Goal: Task Accomplishment & Management: Complete application form

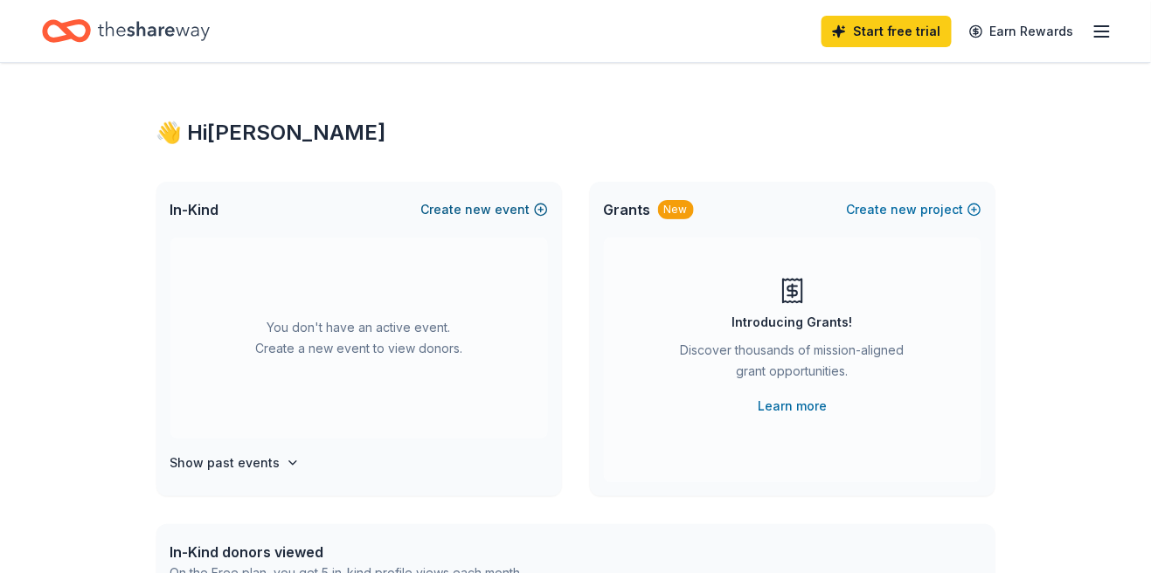
click at [480, 212] on span "new" at bounding box center [479, 209] width 26 height 21
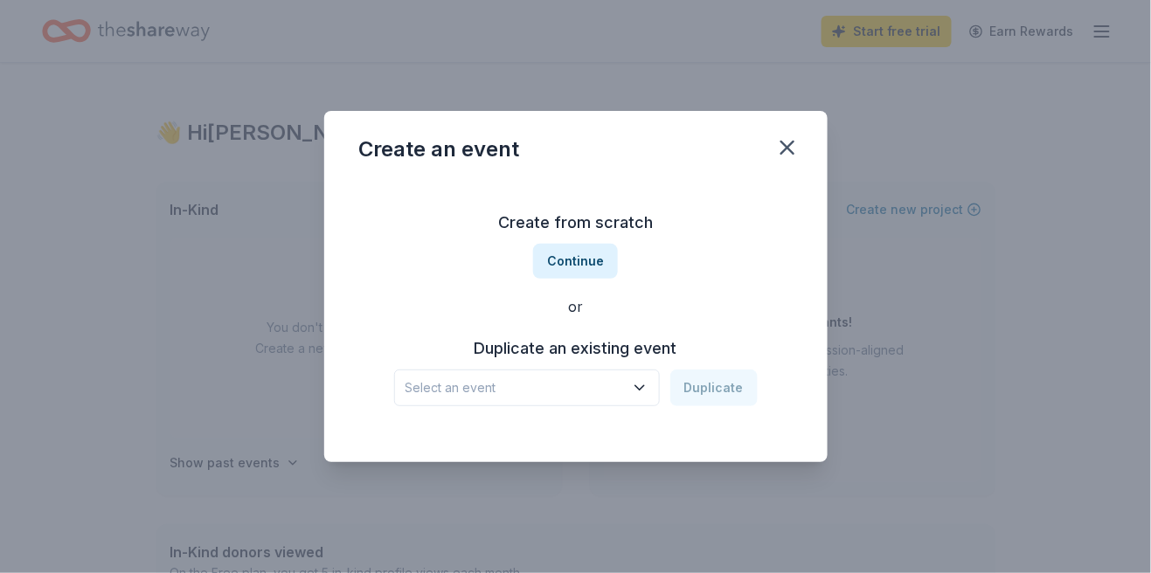
click at [648, 392] on icon "button" at bounding box center [639, 387] width 17 height 17
click at [600, 263] on button "Continue" at bounding box center [575, 261] width 85 height 35
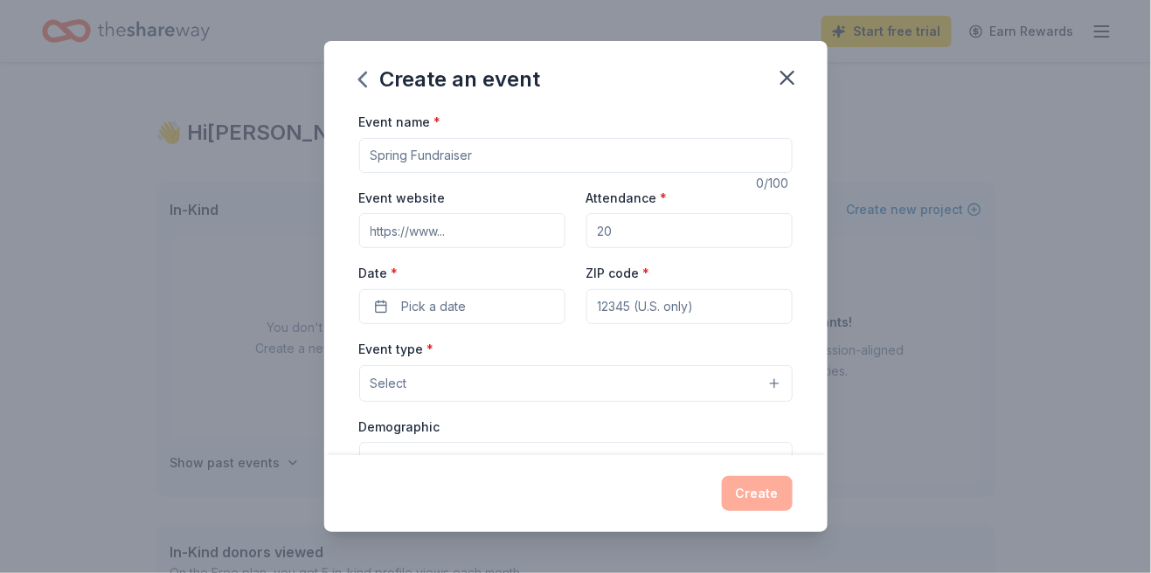
click at [379, 161] on input "Event name *" at bounding box center [575, 155] width 433 height 35
type input "SWLYFC 2025 Powderpuff"
click at [412, 234] on input "Event website" at bounding box center [462, 230] width 206 height 35
type input "[DOMAIN_NAME]"
type input "450"
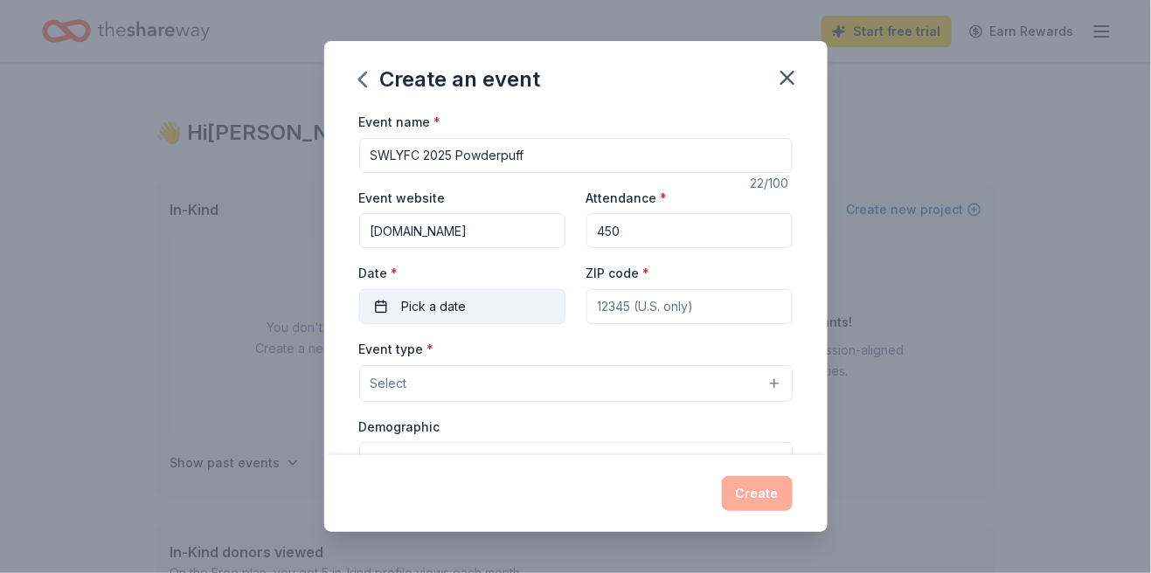
click at [377, 315] on button "Pick a date" at bounding box center [462, 306] width 206 height 35
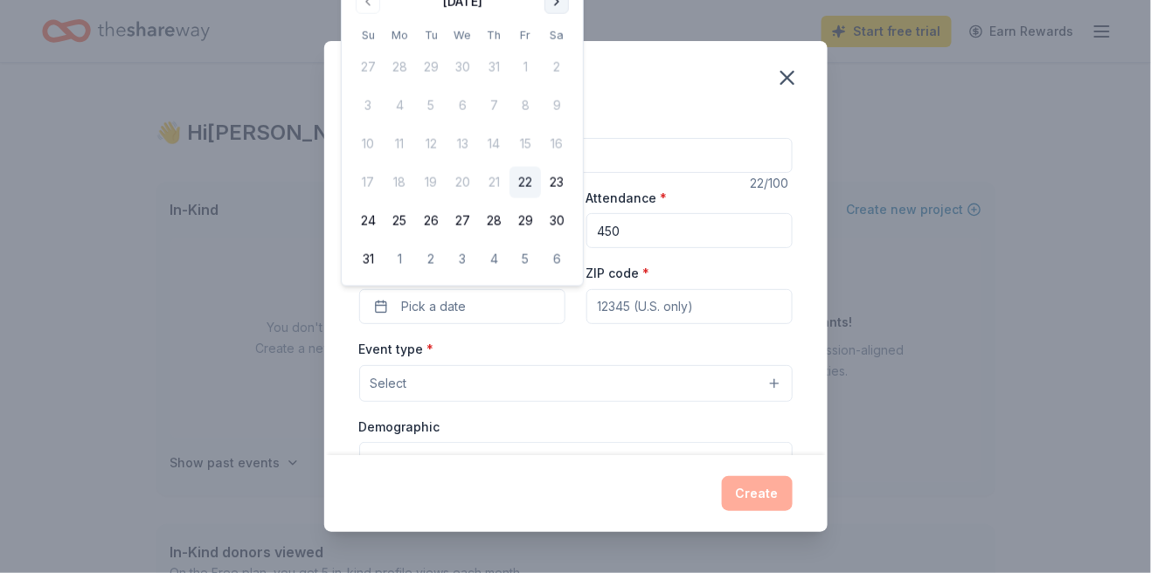
click at [548, 7] on button "Go to next month" at bounding box center [556, 2] width 24 height 24
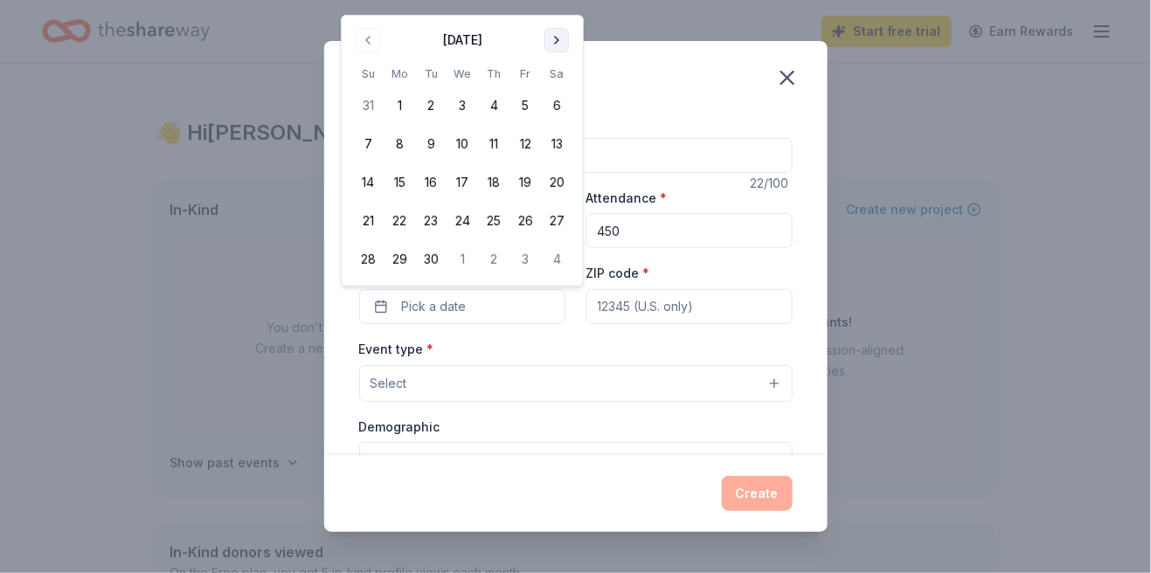
click at [552, 41] on button "Go to next month" at bounding box center [556, 40] width 24 height 24
click at [494, 222] on button "23" at bounding box center [493, 220] width 31 height 31
click at [496, 138] on button "9" at bounding box center [493, 143] width 31 height 31
click at [756, 311] on input "ZIP code *" at bounding box center [689, 306] width 206 height 35
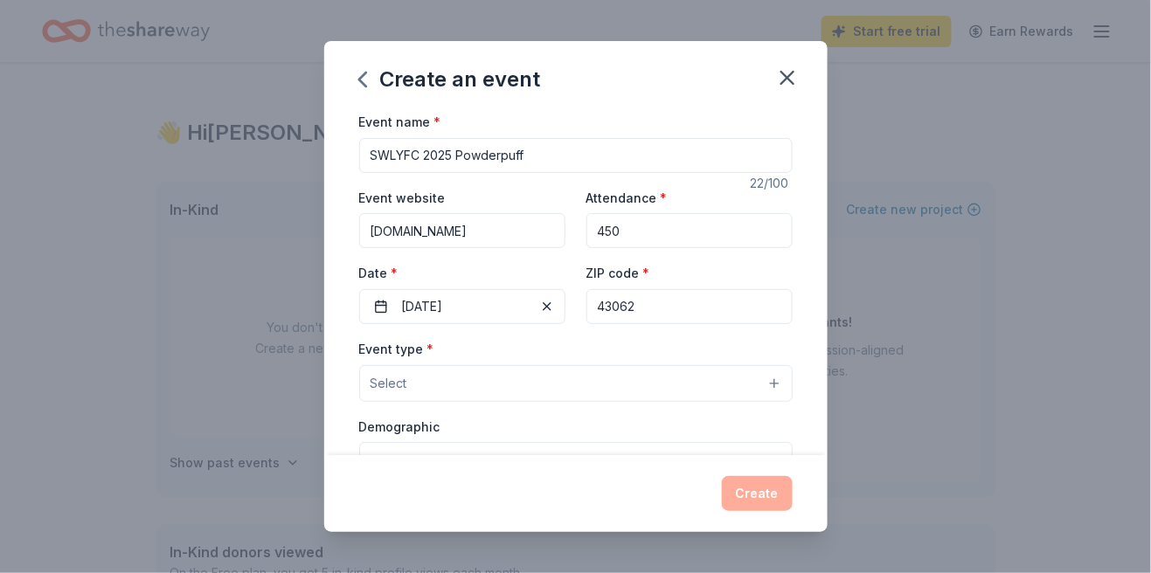
type input "43062"
click at [779, 393] on button "Select" at bounding box center [575, 383] width 433 height 37
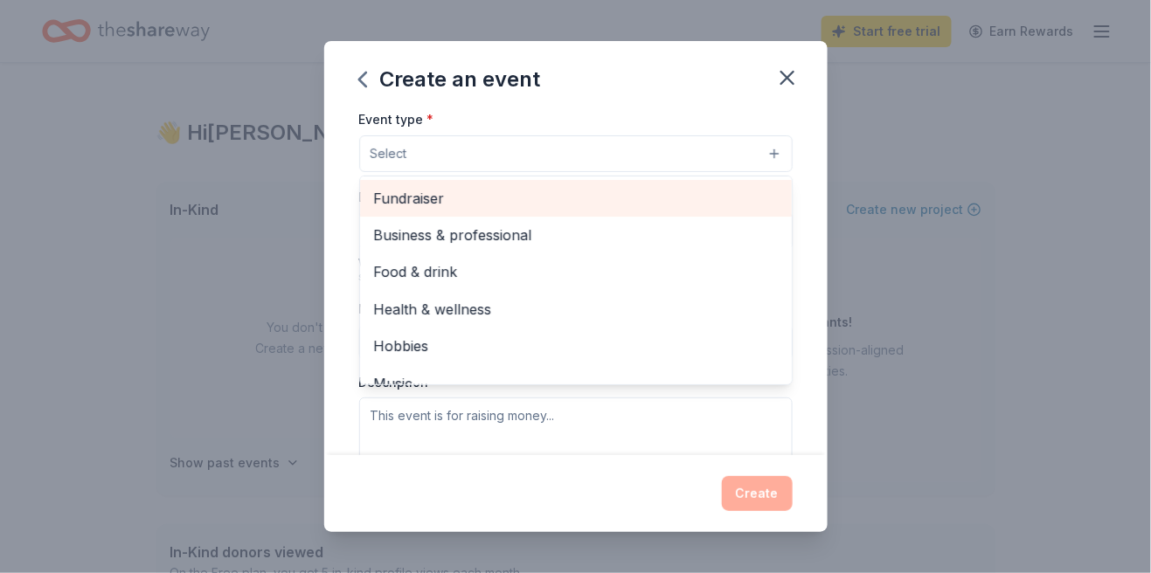
click at [454, 197] on span "Fundraiser" at bounding box center [576, 198] width 404 height 23
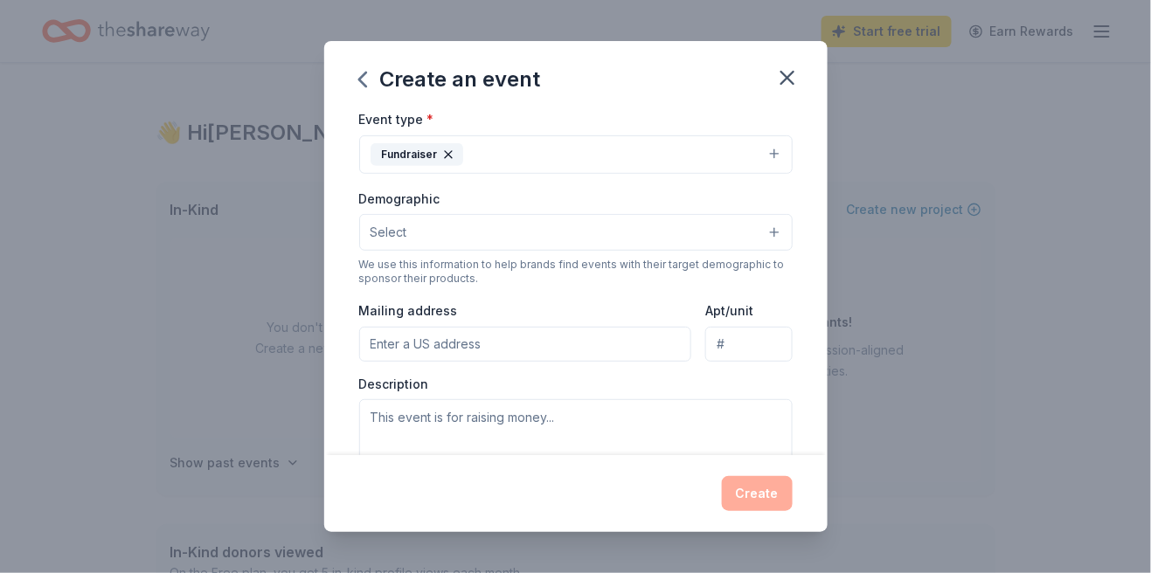
click at [779, 236] on button "Select" at bounding box center [575, 232] width 433 height 37
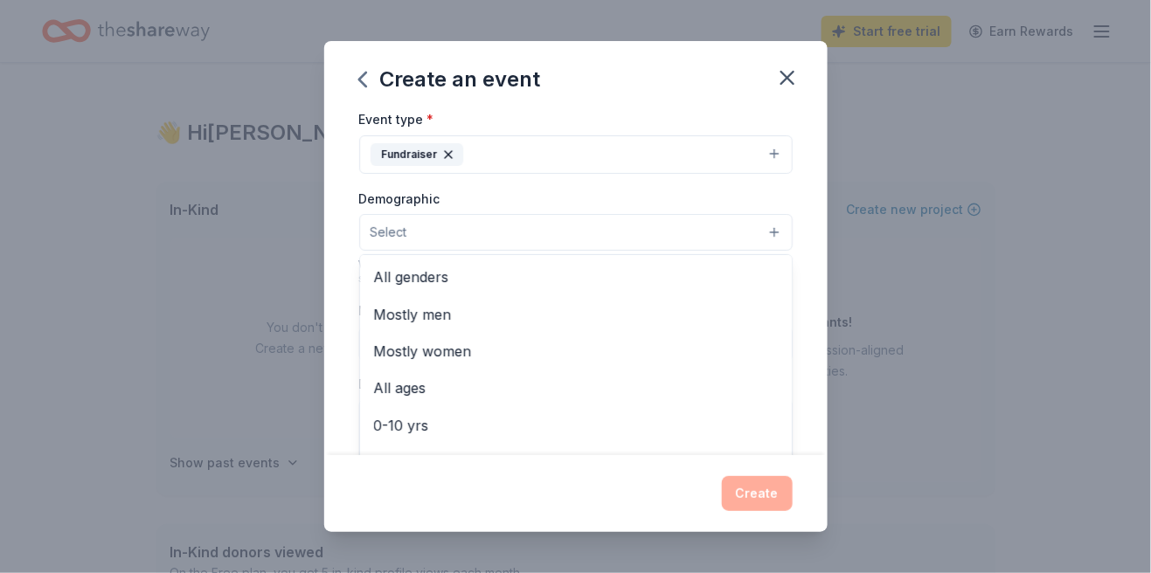
click at [447, 288] on span "All genders" at bounding box center [576, 277] width 404 height 23
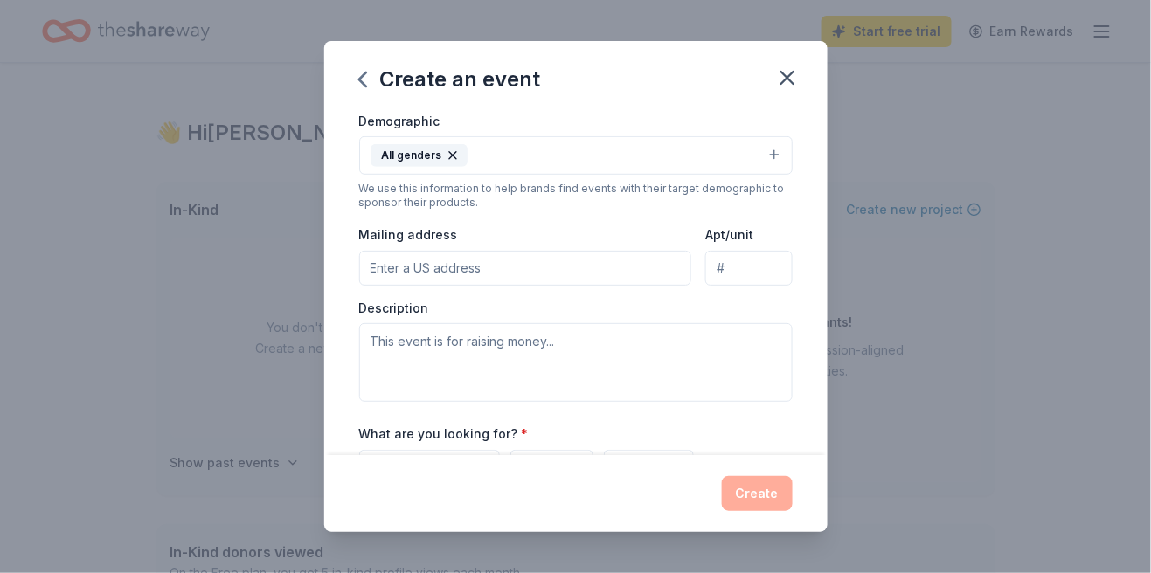
scroll to position [309, 0]
click at [507, 269] on input "Mailing address" at bounding box center [525, 266] width 333 height 35
type input "[STREET_ADDRESS]"
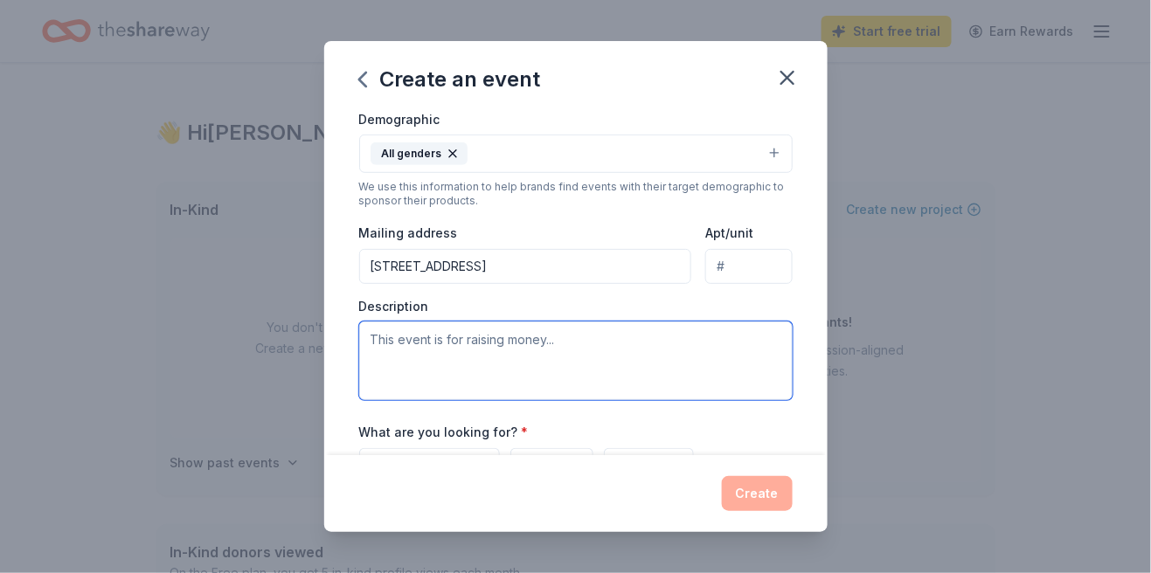
click at [384, 343] on textarea at bounding box center [575, 361] width 433 height 79
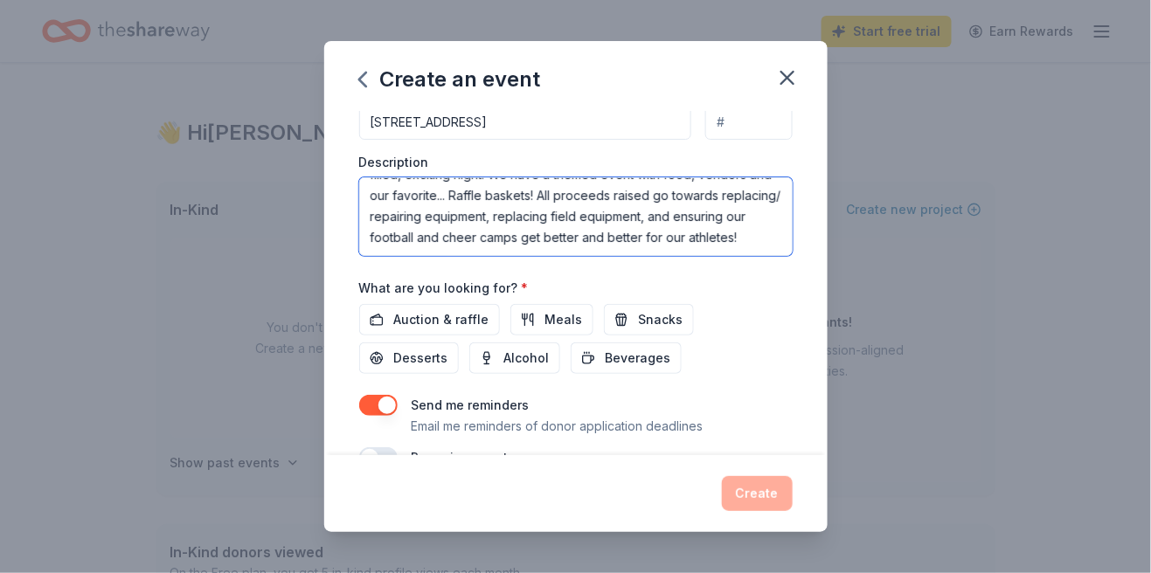
scroll to position [496, 0]
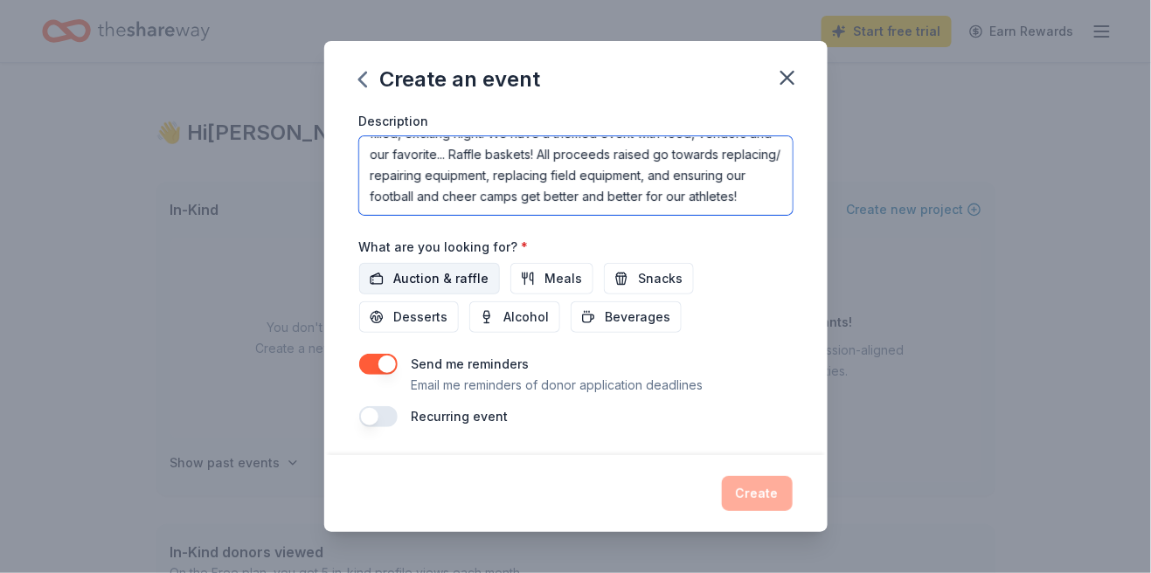
type textarea "SWLYFC holds an annual Powderpuff event, this is our biggest and funnest fundra…"
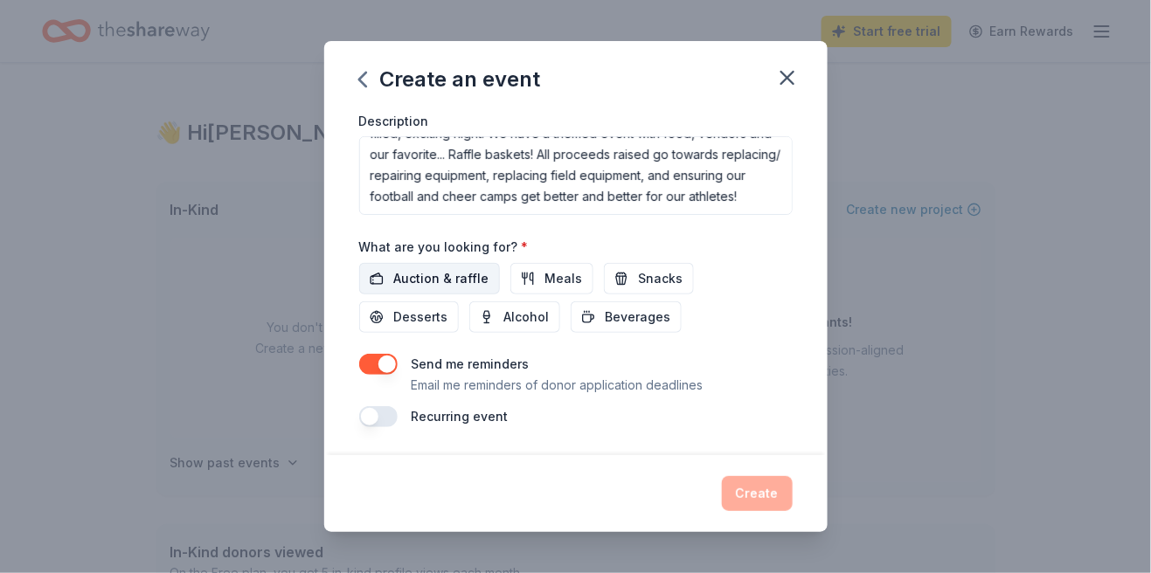
click at [432, 277] on span "Auction & raffle" at bounding box center [441, 278] width 95 height 21
click at [380, 420] on button "button" at bounding box center [378, 416] width 38 height 21
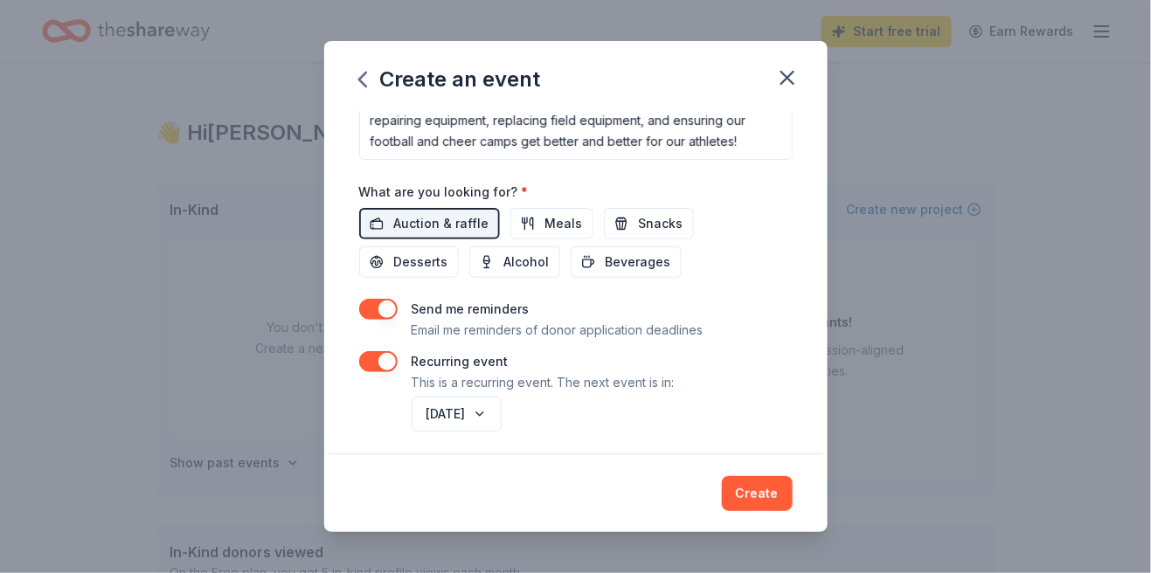
scroll to position [558, 0]
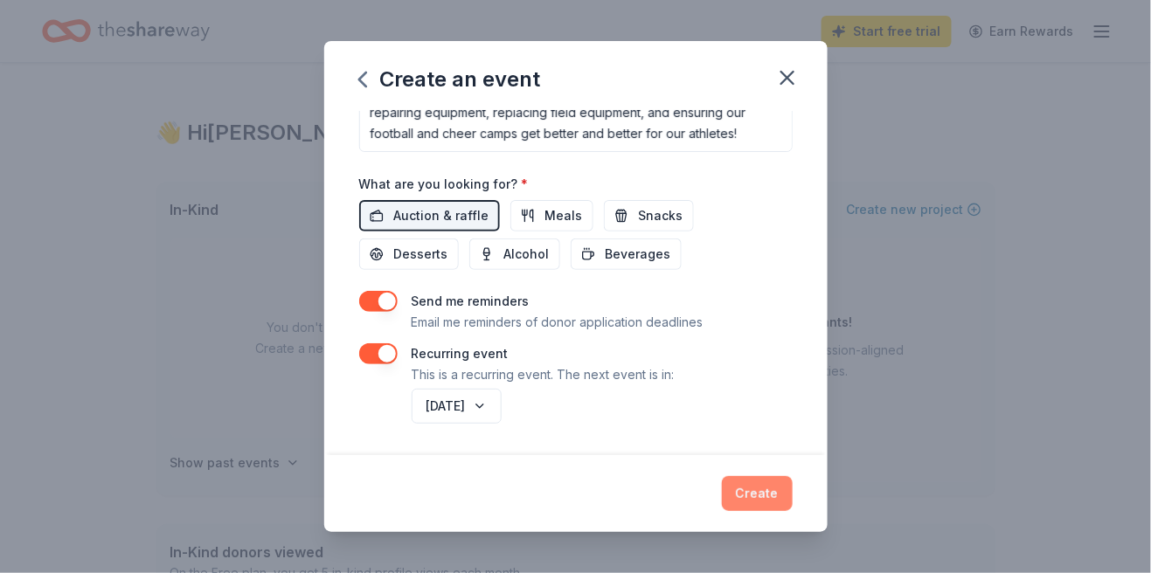
click at [761, 502] on button "Create" at bounding box center [757, 493] width 71 height 35
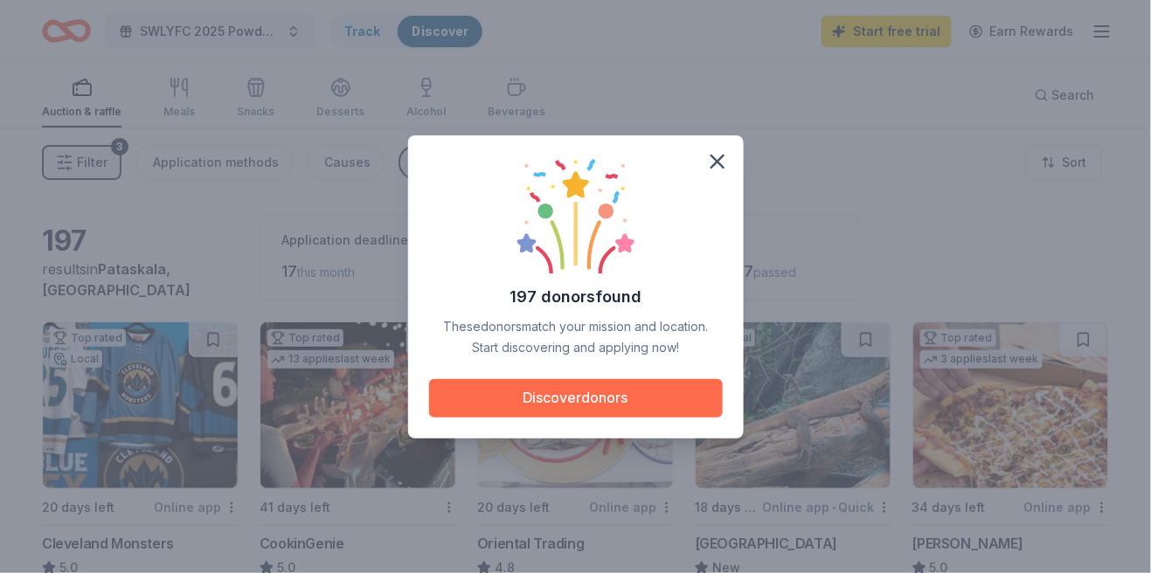
click at [598, 408] on button "Discover donors" at bounding box center [576, 398] width 294 height 38
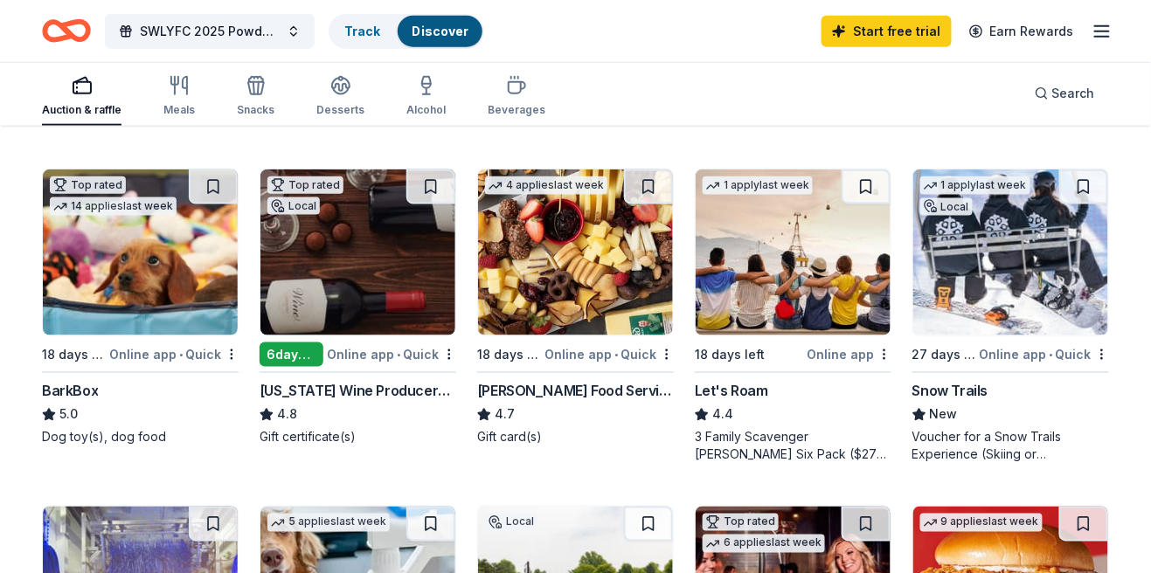
scroll to position [473, 0]
click at [579, 350] on div "Online app • Quick" at bounding box center [608, 354] width 129 height 22
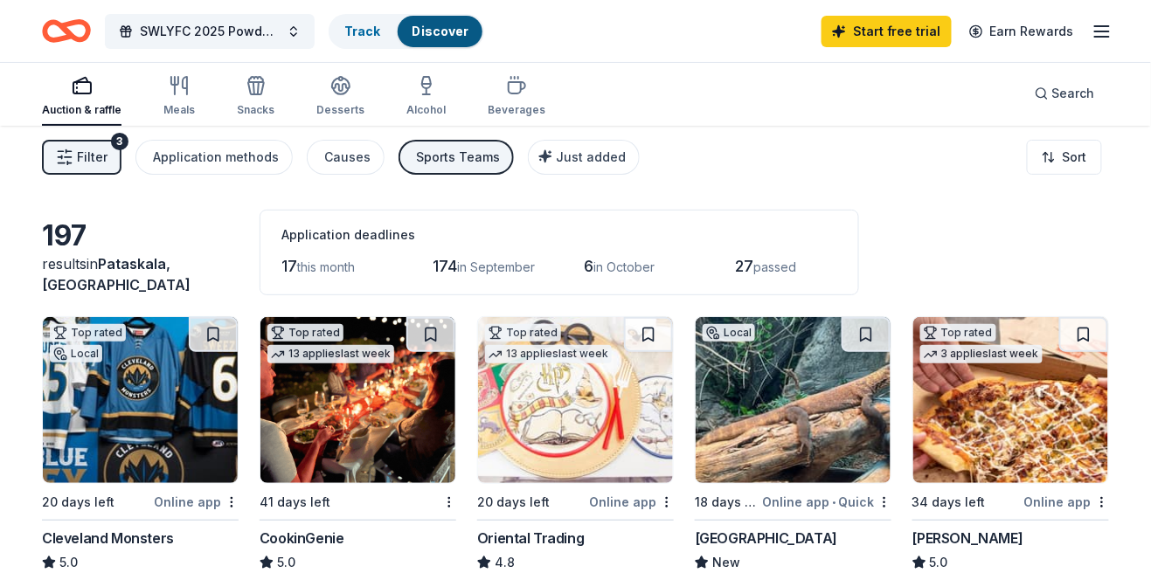
scroll to position [7, 0]
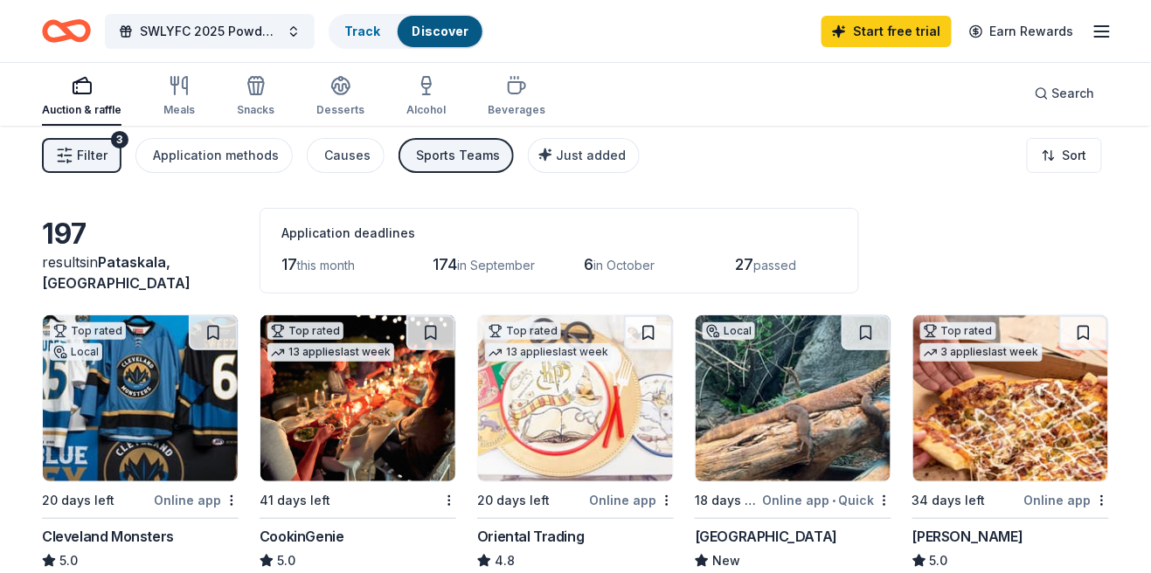
click at [157, 506] on div "Online app" at bounding box center [196, 500] width 85 height 22
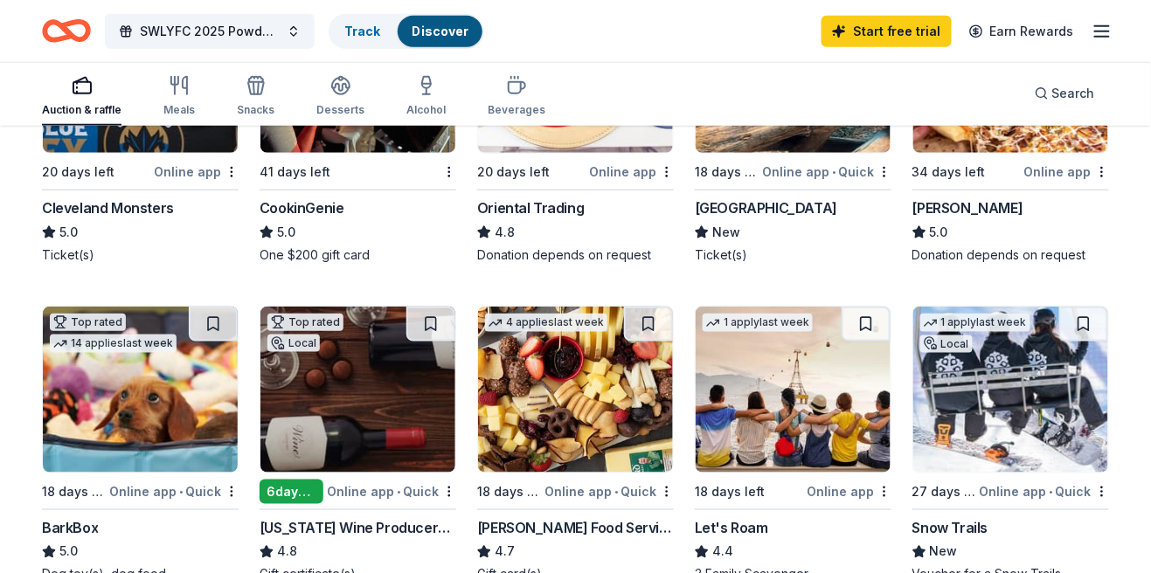
scroll to position [336, 0]
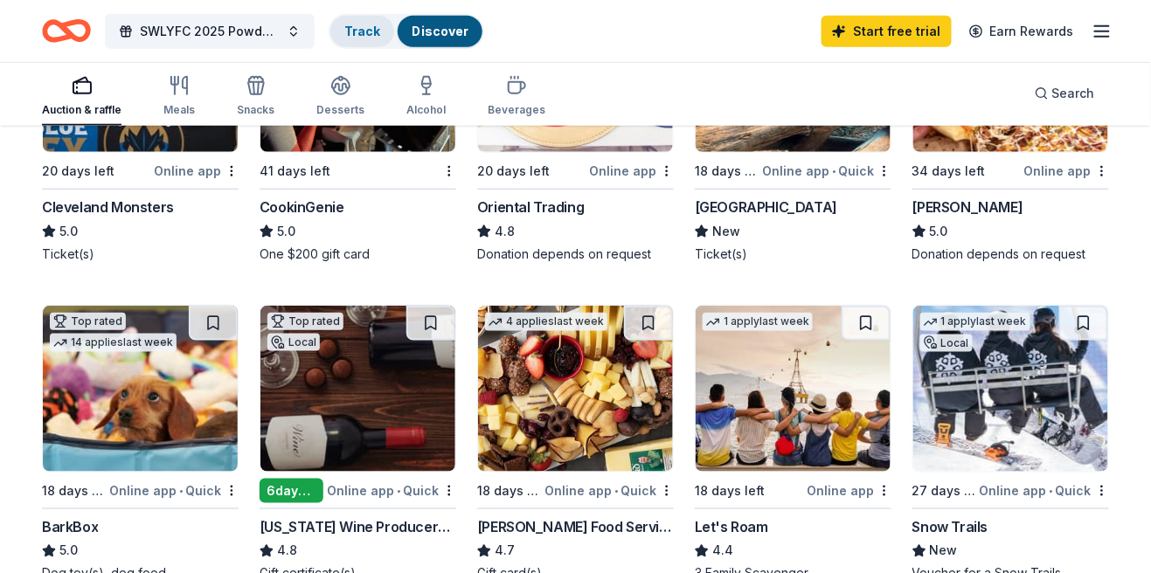
click at [354, 24] on link "Track" at bounding box center [362, 31] width 36 height 15
click at [353, 25] on link "Track" at bounding box center [362, 31] width 36 height 15
click at [359, 27] on link "Track" at bounding box center [362, 31] width 36 height 15
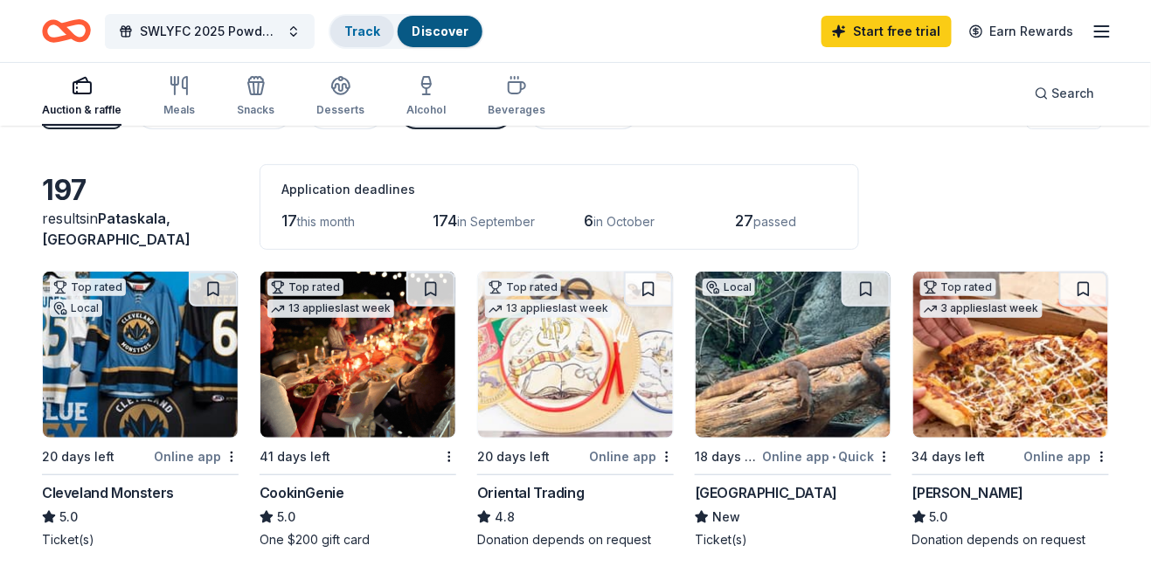
scroll to position [0, 0]
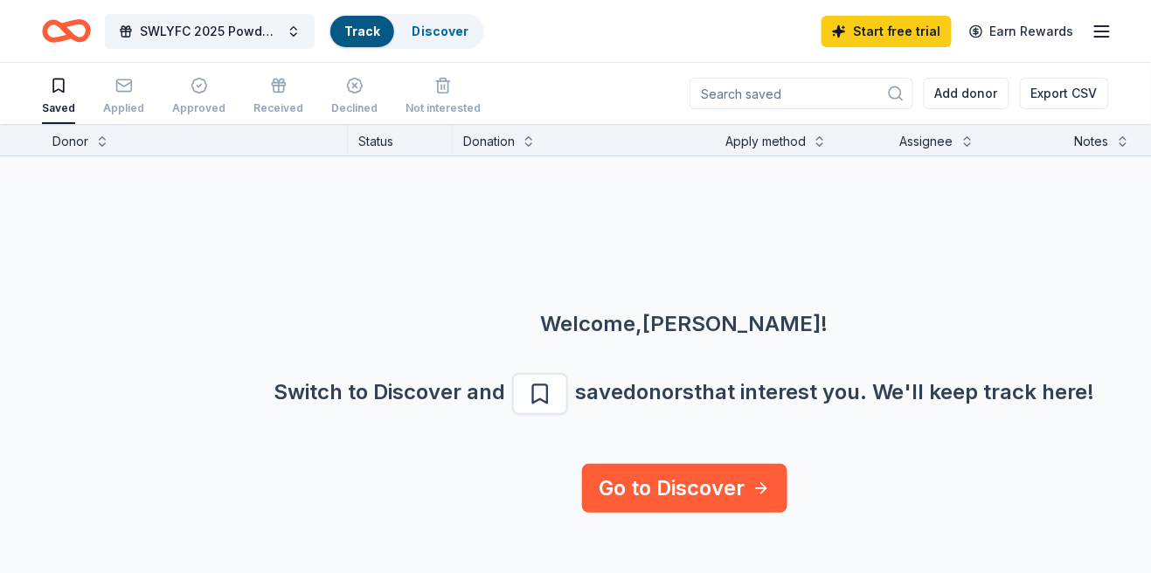
scroll to position [84, 0]
click at [365, 32] on link "Track" at bounding box center [362, 31] width 36 height 15
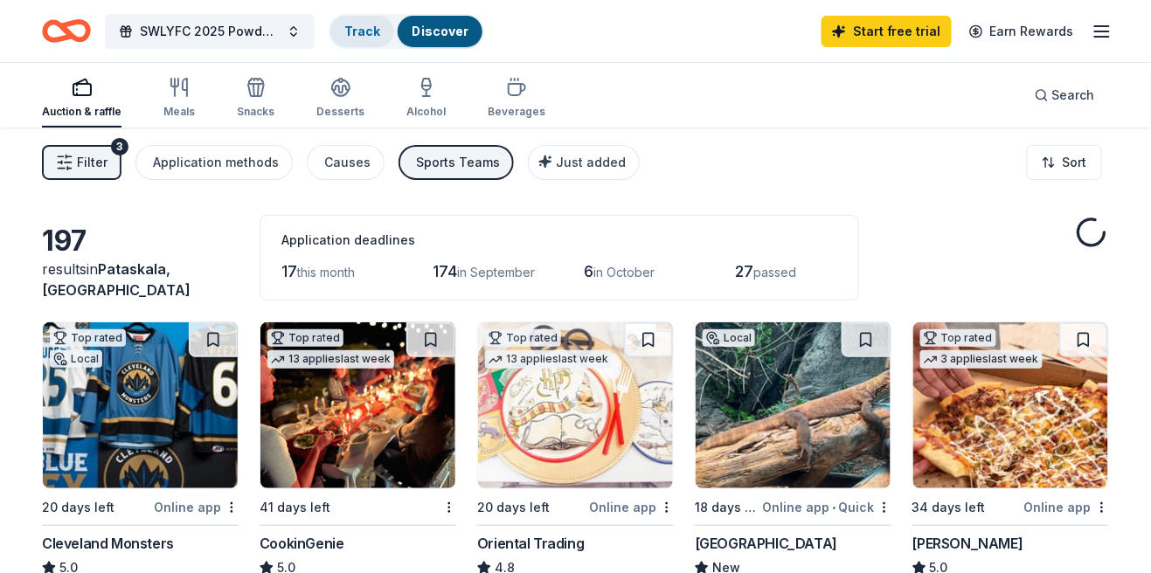
click at [365, 34] on link "Track" at bounding box center [362, 31] width 36 height 15
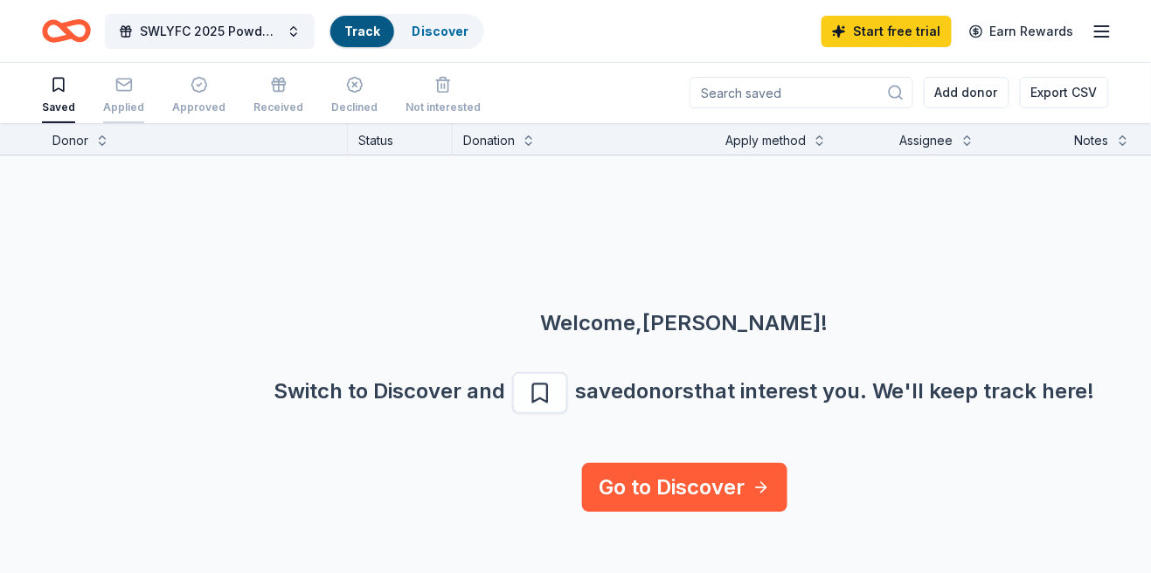
click at [123, 92] on icon "button" at bounding box center [123, 84] width 17 height 17
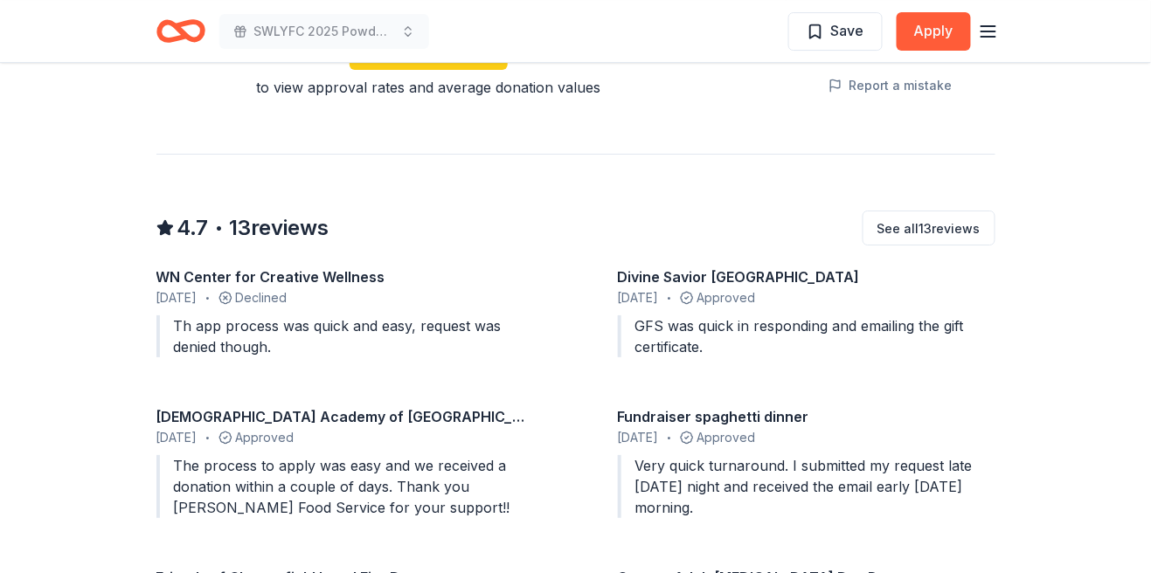
scroll to position [1614, 0]
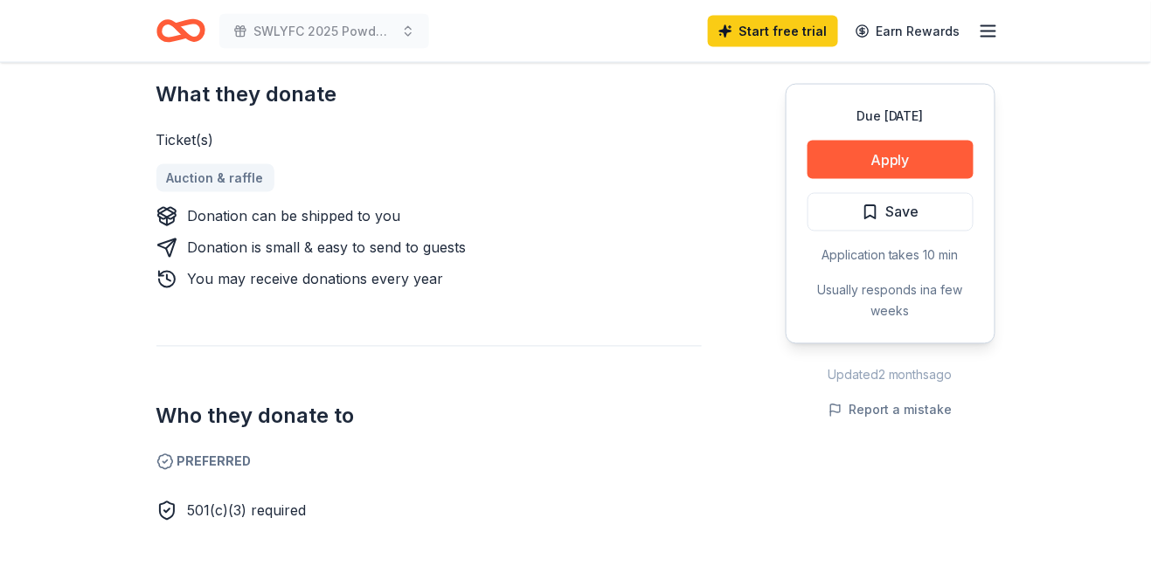
scroll to position [706, 0]
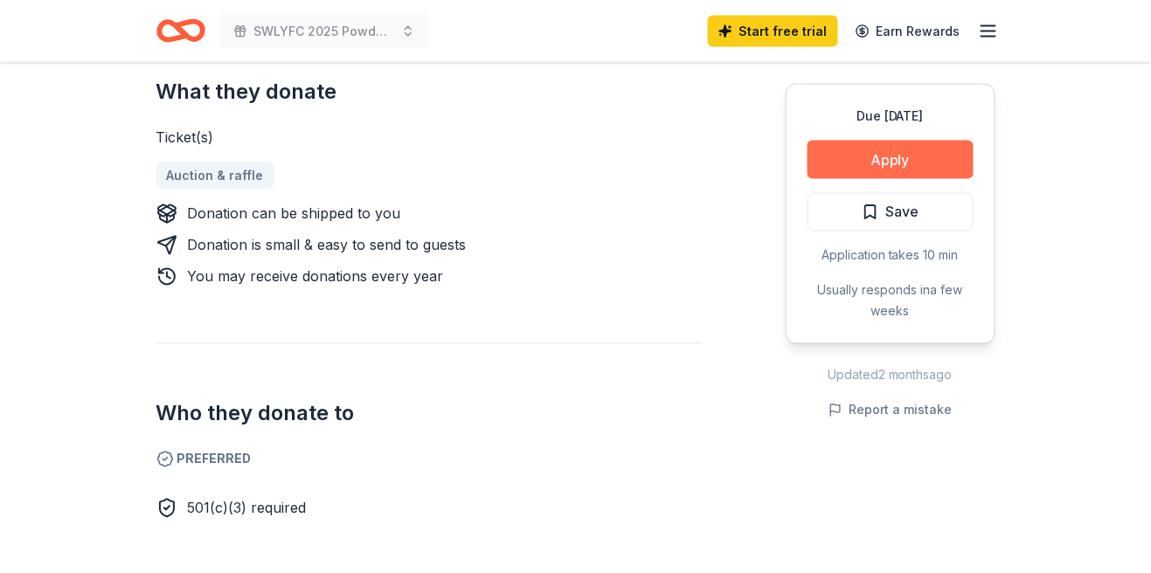
click at [942, 164] on button "Apply" at bounding box center [891, 160] width 166 height 38
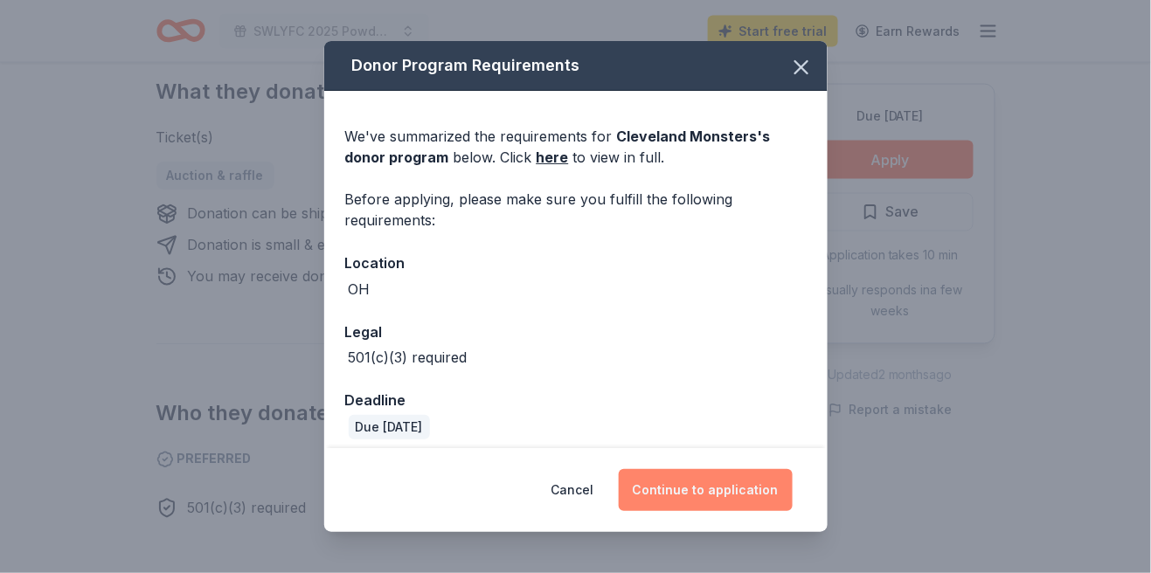
click at [697, 511] on button "Continue to application" at bounding box center [706, 490] width 174 height 42
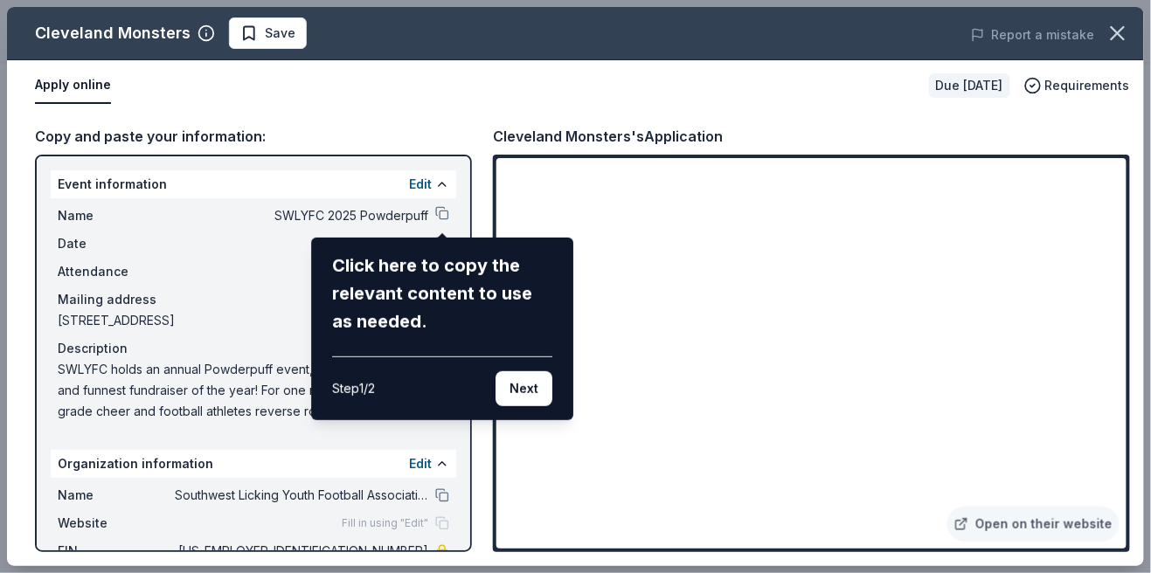
click at [433, 215] on div "Cleveland Monsters Save Report a mistake Apply online Due in 20 days Requiremen…" at bounding box center [575, 286] width 1137 height 559
click at [521, 378] on button "Next" at bounding box center [524, 388] width 57 height 35
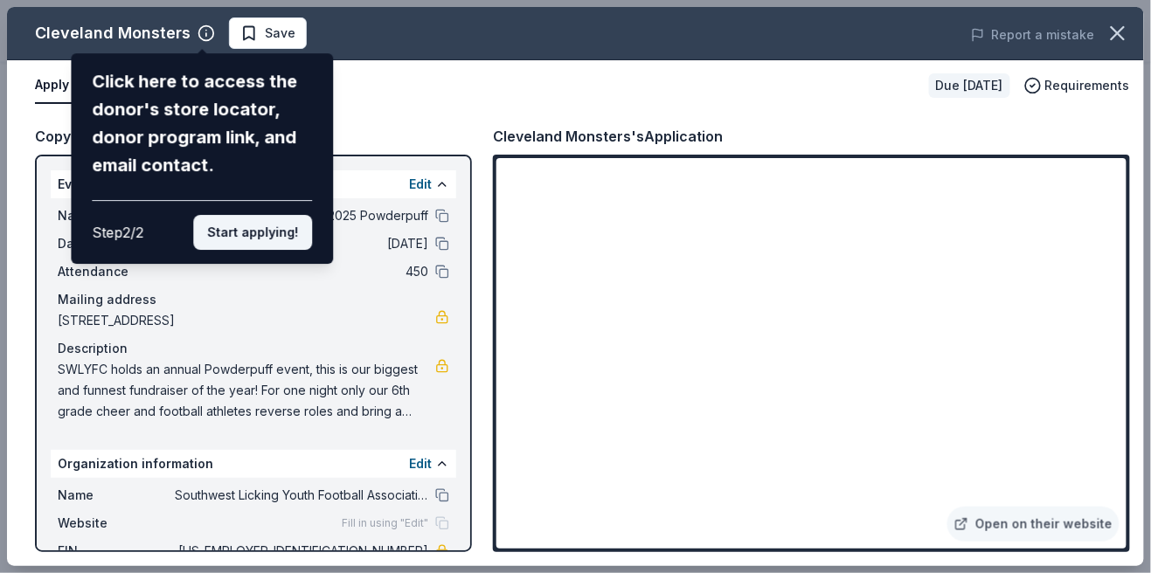
click at [252, 234] on button "Start applying!" at bounding box center [252, 232] width 119 height 35
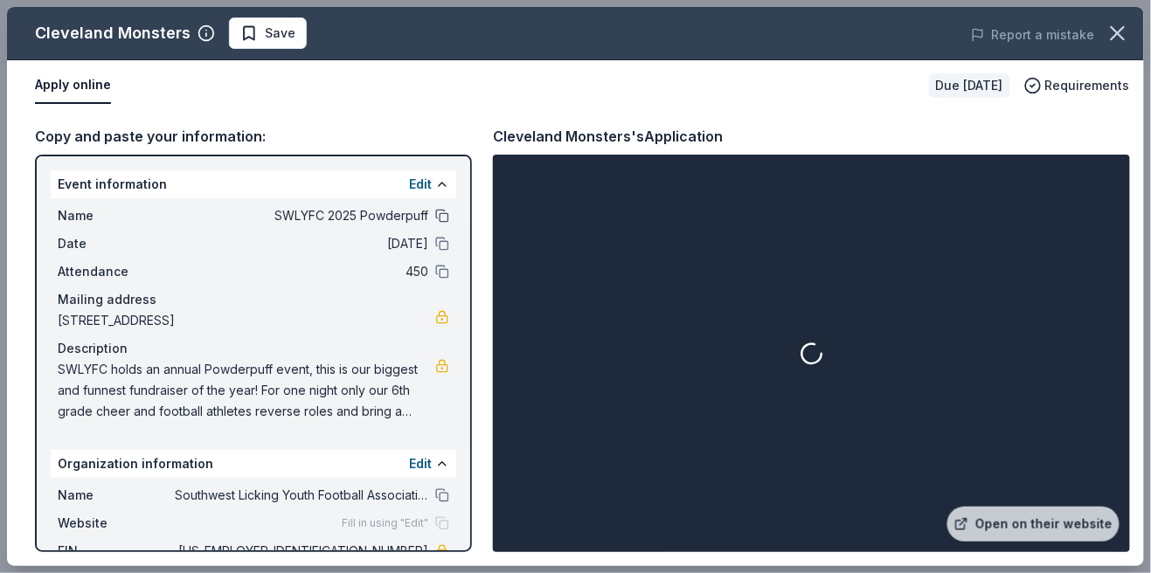
click at [443, 218] on button at bounding box center [442, 216] width 14 height 14
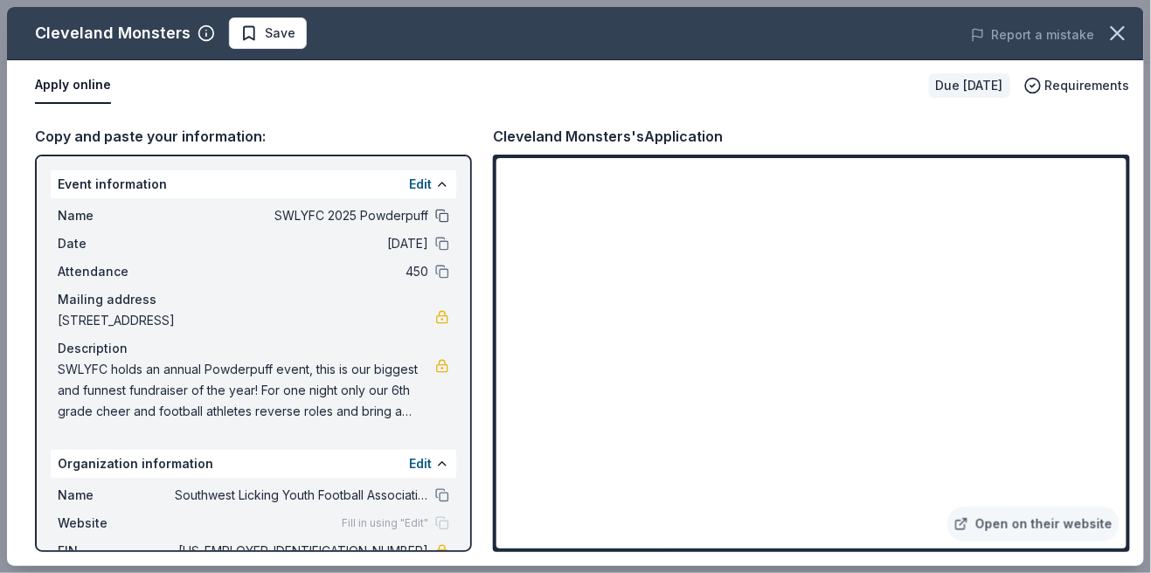
click at [441, 218] on button at bounding box center [442, 216] width 14 height 14
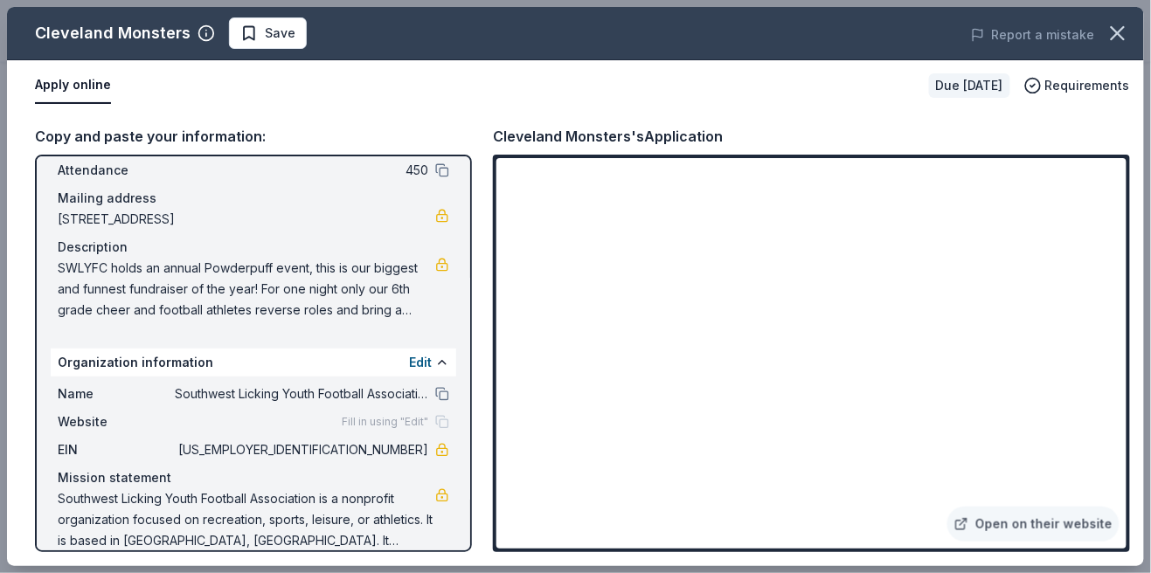
scroll to position [122, 0]
